Goal: Transaction & Acquisition: Purchase product/service

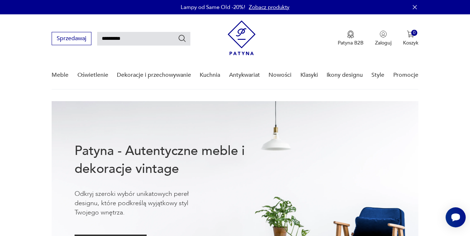
type input "**********"
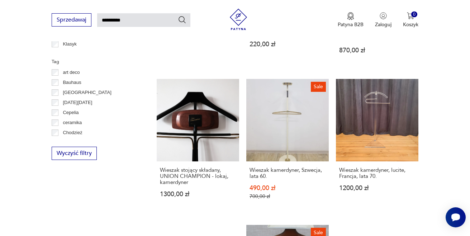
scroll to position [374, 0]
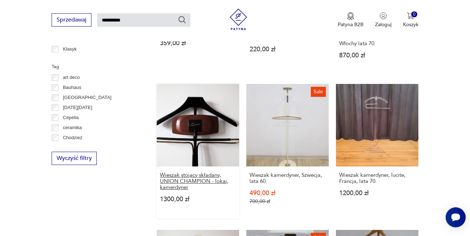
click at [203, 172] on h3 "Wieszak stojący składany, UNION CHAMPION - lokaj, kamerdyner" at bounding box center [198, 181] width 76 height 18
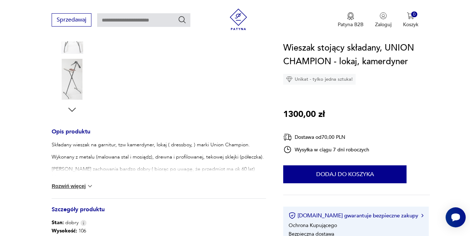
scroll to position [214, 0]
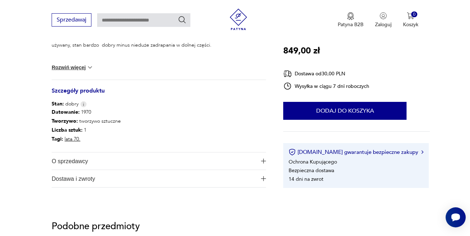
scroll to position [335, 0]
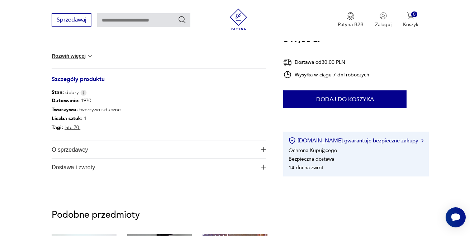
click at [263, 150] on img "button" at bounding box center [263, 149] width 5 height 5
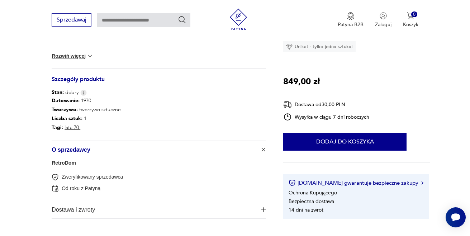
click at [258, 206] on button "Dostawa i zwroty" at bounding box center [159, 209] width 215 height 17
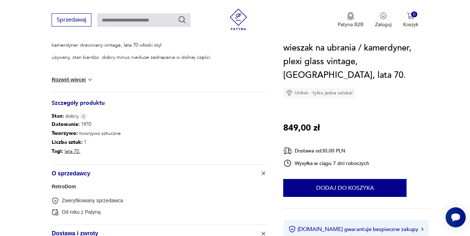
scroll to position [299, 0]
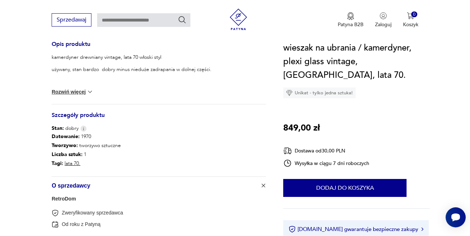
click at [69, 197] on link "RetroDom" at bounding box center [64, 199] width 24 height 6
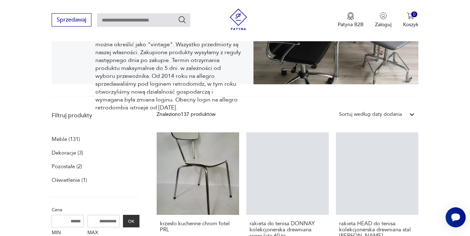
scroll to position [42, 0]
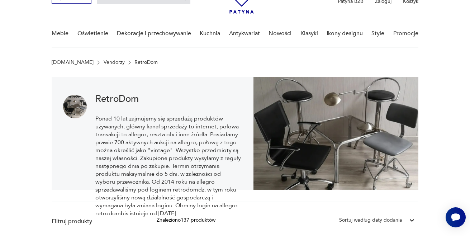
click at [451, 119] on section "RetroDom Ponad 10 lat zajmujemy się sprzedażą produktów używanych, główny kanał…" at bounding box center [235, 140] width 470 height 126
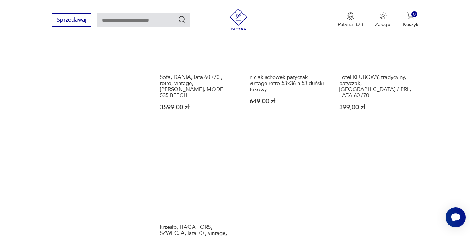
scroll to position [885, 0]
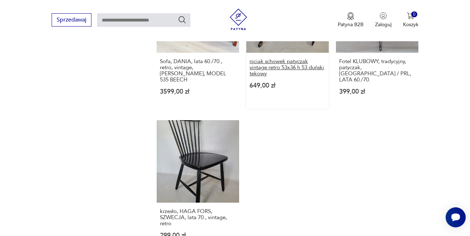
click at [276, 63] on h3 "niciak schowek patyczak vintage retro 53x36 h 53 duński tekowy" at bounding box center [288, 67] width 76 height 18
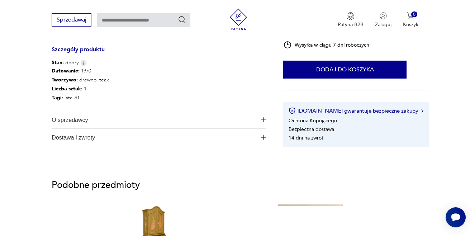
scroll to position [352, 0]
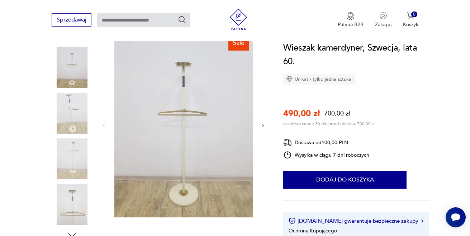
scroll to position [273, 0]
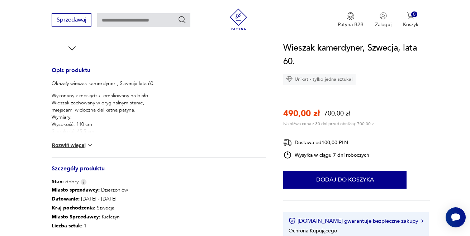
click at [89, 145] on img at bounding box center [89, 145] width 7 height 7
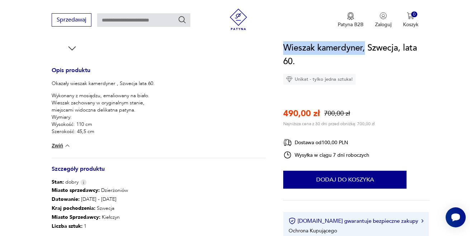
drag, startPoint x: 285, startPoint y: 46, endPoint x: 367, endPoint y: 48, distance: 81.5
click at [367, 48] on h1 "Wieszak kamerdyner, Szwecja, lata 60." at bounding box center [356, 54] width 147 height 27
copy h1 "Wieszak kamerdyner,"
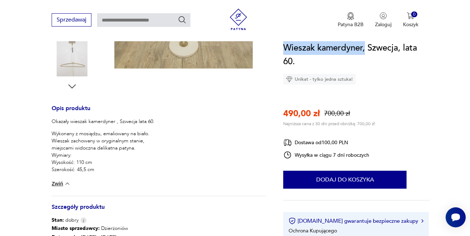
scroll to position [284, 0]
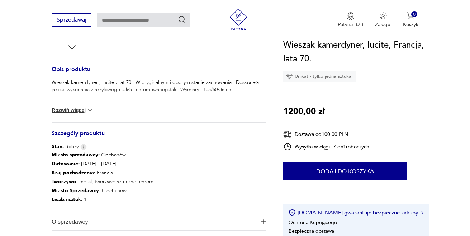
scroll to position [274, 0]
click at [91, 109] on img at bounding box center [89, 110] width 7 height 7
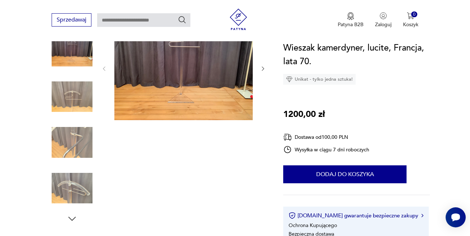
scroll to position [68, 0]
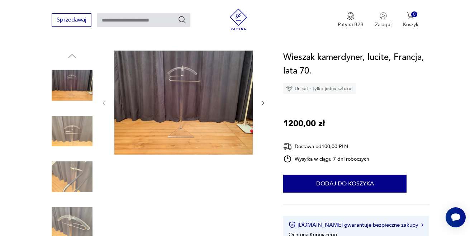
click at [72, 140] on img at bounding box center [72, 131] width 41 height 41
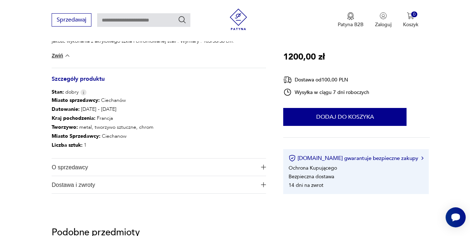
scroll to position [358, 0]
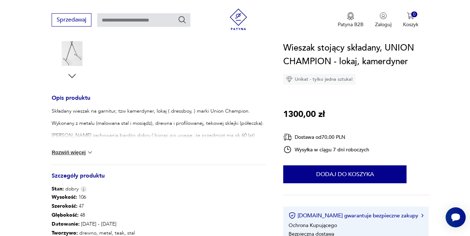
scroll to position [250, 0]
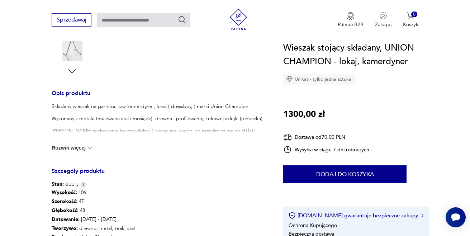
click at [89, 144] on img at bounding box center [89, 147] width 7 height 7
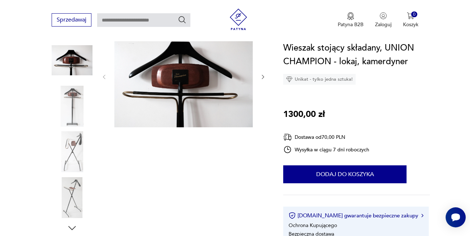
scroll to position [50, 0]
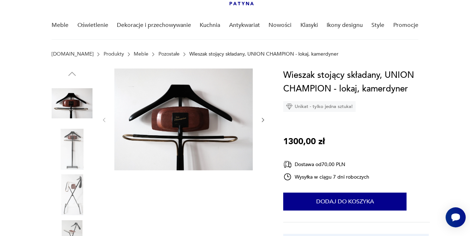
click at [183, 121] on img at bounding box center [183, 120] width 138 height 102
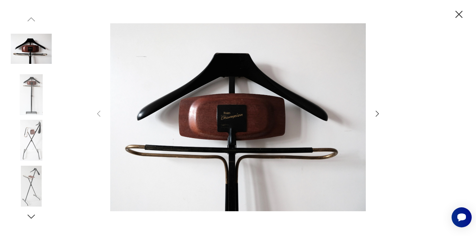
click at [210, 118] on img at bounding box center [237, 117] width 255 height 189
click at [32, 145] on img at bounding box center [31, 140] width 41 height 41
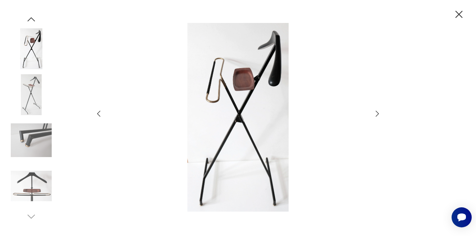
click at [28, 180] on img at bounding box center [31, 186] width 41 height 41
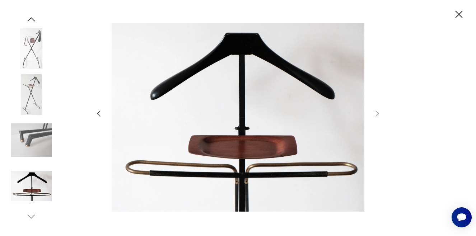
click at [29, 218] on icon "button" at bounding box center [31, 216] width 11 height 11
click at [459, 13] on icon "button" at bounding box center [458, 14] width 13 height 13
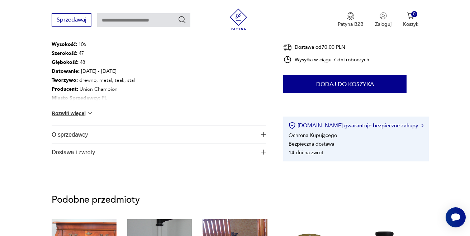
scroll to position [412, 0]
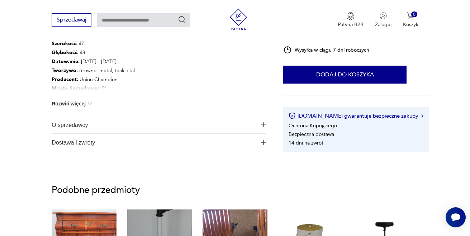
click at [84, 102] on button "Rozwiń więcej" at bounding box center [73, 103] width 42 height 7
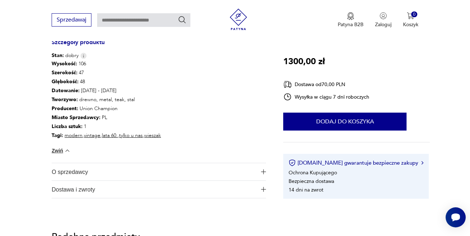
scroll to position [395, 0]
